Goal: Task Accomplishment & Management: Complete application form

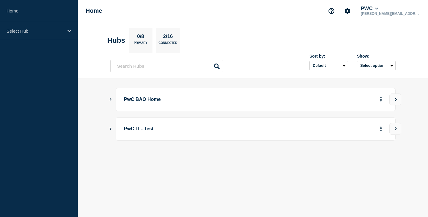
click at [111, 98] on icon "Show Connected Hubs" at bounding box center [110, 99] width 4 height 3
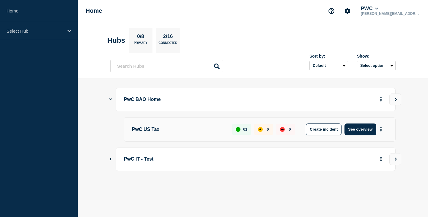
click at [150, 132] on p "PwC US Tax" at bounding box center [178, 130] width 93 height 12
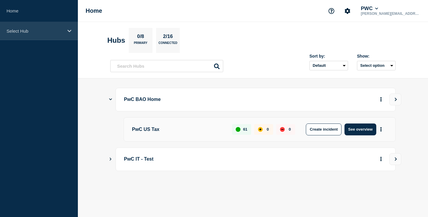
click at [68, 29] on icon at bounding box center [69, 31] width 4 height 4
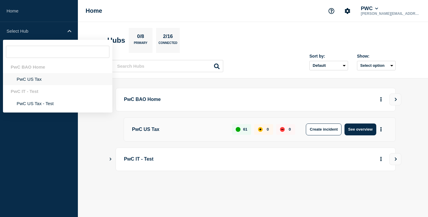
click at [35, 79] on li "PwC US Tax" at bounding box center [57, 79] width 109 height 12
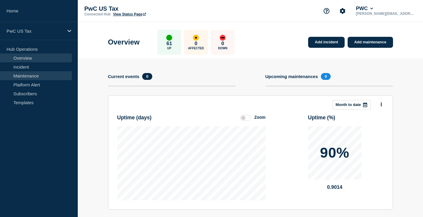
click at [22, 76] on link "Maintenance" at bounding box center [36, 75] width 72 height 9
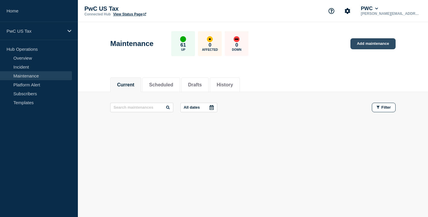
click at [375, 44] on link "Add maintenance" at bounding box center [372, 43] width 45 height 11
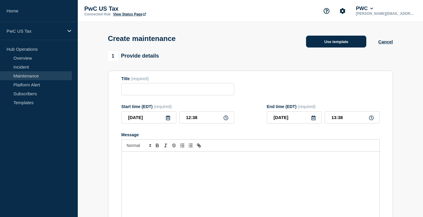
click at [331, 45] on button "Use template" at bounding box center [336, 42] width 60 height 12
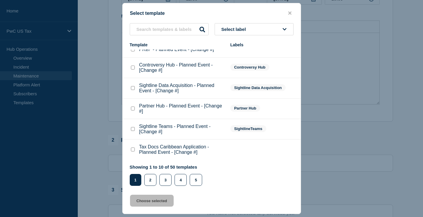
scroll to position [178, 0]
click at [152, 181] on button "2" at bounding box center [150, 180] width 12 height 12
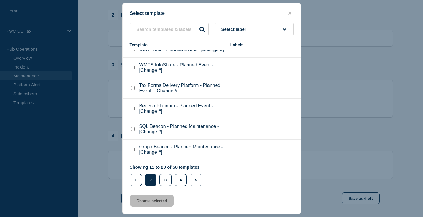
scroll to position [297, 0]
drag, startPoint x: 137, startPoint y: 181, endPoint x: 144, endPoint y: 168, distance: 15.2
click at [137, 181] on button "1" at bounding box center [136, 180] width 12 height 12
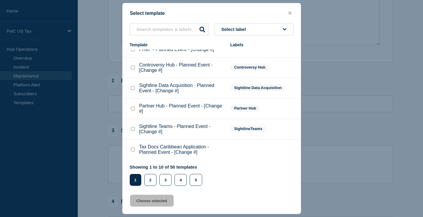
scroll to position [301, 0]
drag, startPoint x: 164, startPoint y: 184, endPoint x: 169, endPoint y: 173, distance: 11.3
click at [164, 182] on button "3" at bounding box center [166, 180] width 12 height 12
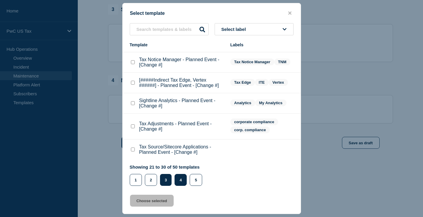
drag, startPoint x: 181, startPoint y: 181, endPoint x: 182, endPoint y: 178, distance: 3.0
click at [181, 181] on button "4" at bounding box center [181, 180] width 12 height 12
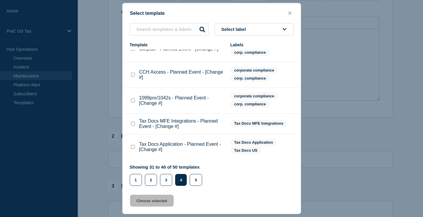
scroll to position [182, 0]
click at [158, 28] on input "text" at bounding box center [169, 29] width 79 height 12
paste input "Tax Lifecycle Solutions (TLS)"
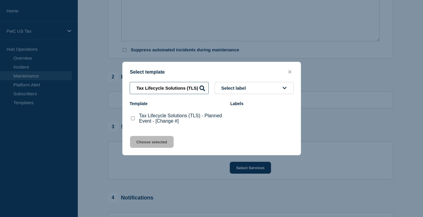
drag, startPoint x: 198, startPoint y: 89, endPoint x: 123, endPoint y: 82, distance: 75.7
click at [123, 82] on div "Tax Lifecycle Solutions (TLS) Select label" at bounding box center [212, 88] width 178 height 12
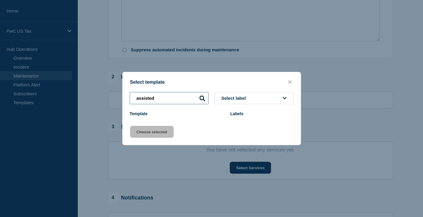
type input "assisted"
click at [200, 98] on icon at bounding box center [203, 99] width 6 height 6
click at [171, 97] on input "assisted" at bounding box center [169, 98] width 79 height 12
click at [283, 98] on icon at bounding box center [285, 98] width 4 height 4
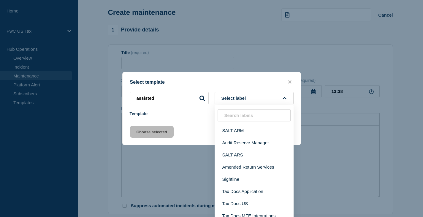
scroll to position [4, 0]
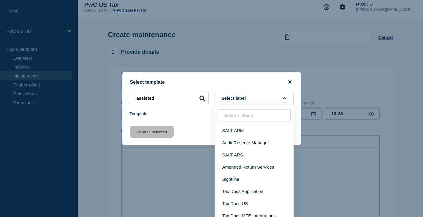
click at [290, 82] on icon "close button" at bounding box center [289, 81] width 3 height 3
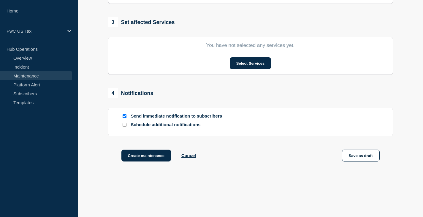
scroll to position [301, 0]
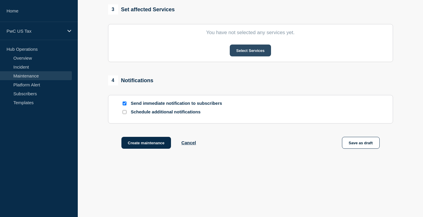
click at [251, 51] on button "Select Services" at bounding box center [250, 51] width 41 height 12
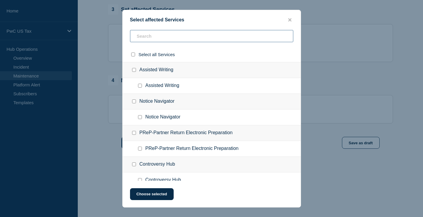
click at [148, 37] on input "text" at bounding box center [211, 36] width 163 height 12
paste input "Tax Lifecycle Solutions (TLS)"
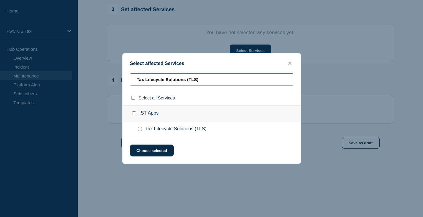
type input "Tax Lifecycle Solutions (TLS)"
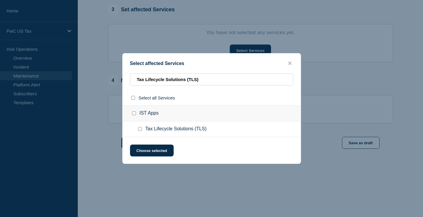
click at [134, 114] on input "IST Apps checkbox" at bounding box center [134, 113] width 4 height 4
checkbox input "true"
click at [150, 151] on button "Choose selected" at bounding box center [152, 151] width 44 height 12
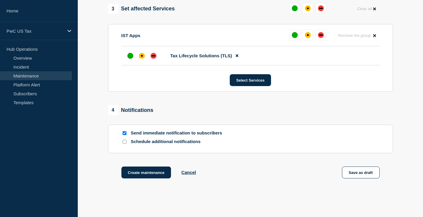
click at [125, 134] on input "Send immediate notification to subscribers" at bounding box center [125, 133] width 4 height 4
checkbox input "false"
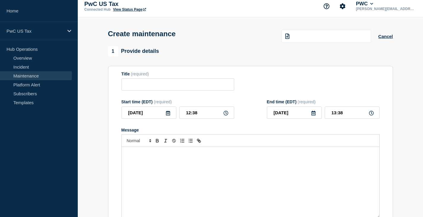
scroll to position [4, 0]
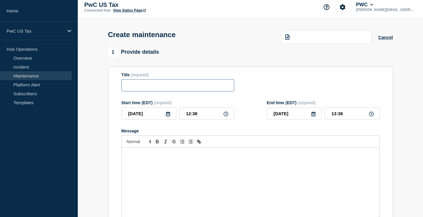
click at [130, 86] on input "Title" at bounding box center [177, 85] width 113 height 12
paste input "Tax Lifecycle Solutions (TLS)"
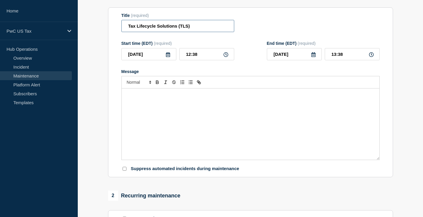
type input "Tax Lifecycle Solutions (TLS)"
drag, startPoint x: 145, startPoint y: 102, endPoint x: 146, endPoint y: 98, distance: 3.6
click at [145, 102] on div "Message" at bounding box center [251, 124] width 258 height 71
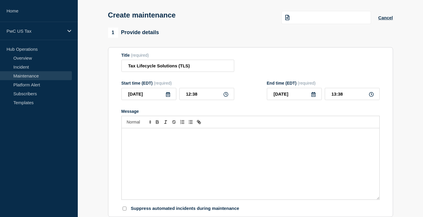
scroll to position [0, 0]
